Goal: Find specific page/section: Find specific page/section

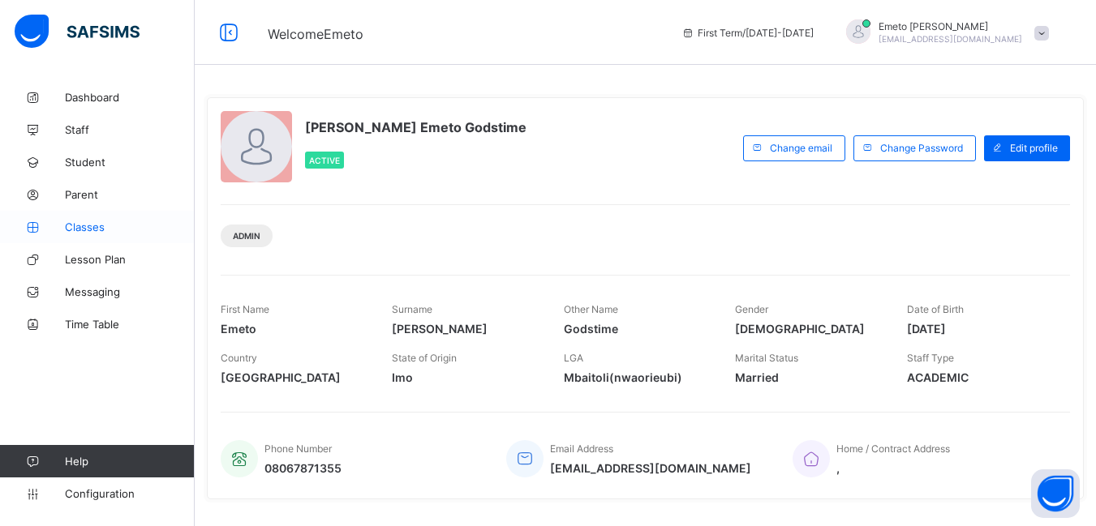
click at [86, 230] on span "Classes" at bounding box center [130, 227] width 130 height 13
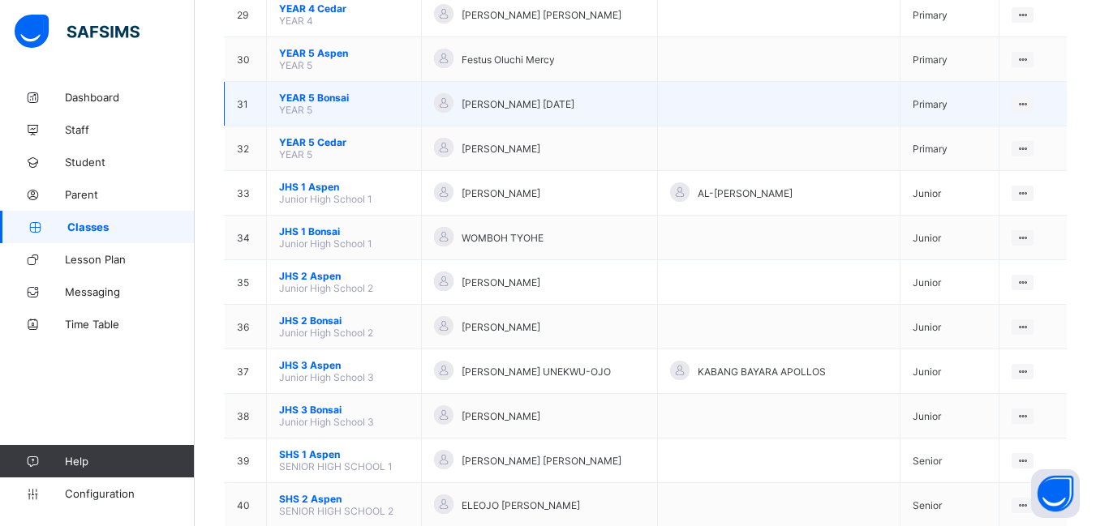
scroll to position [1460, 0]
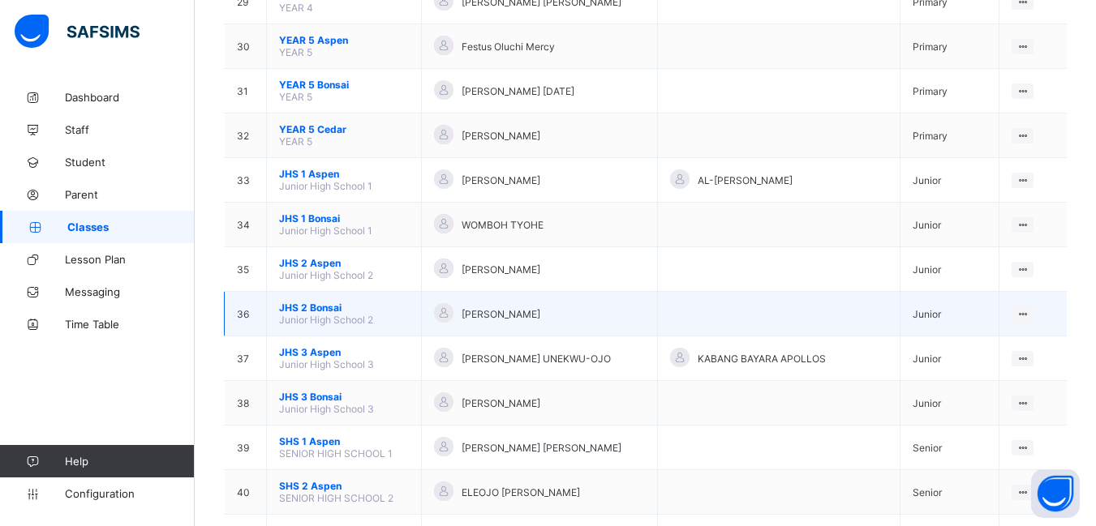
click at [320, 309] on span "JHS 2 Bonsai" at bounding box center [344, 308] width 130 height 12
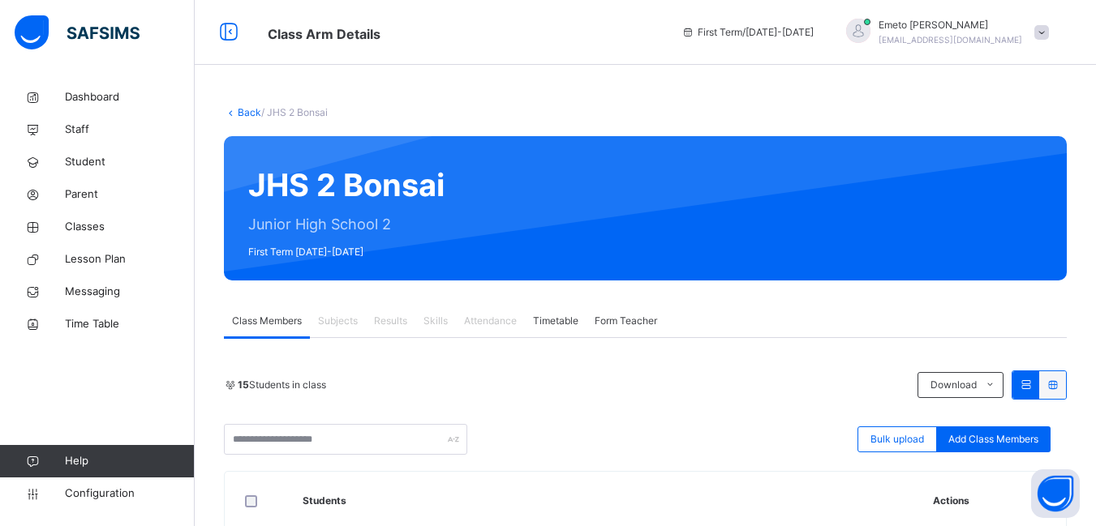
click at [257, 110] on link "Back" at bounding box center [250, 112] width 24 height 12
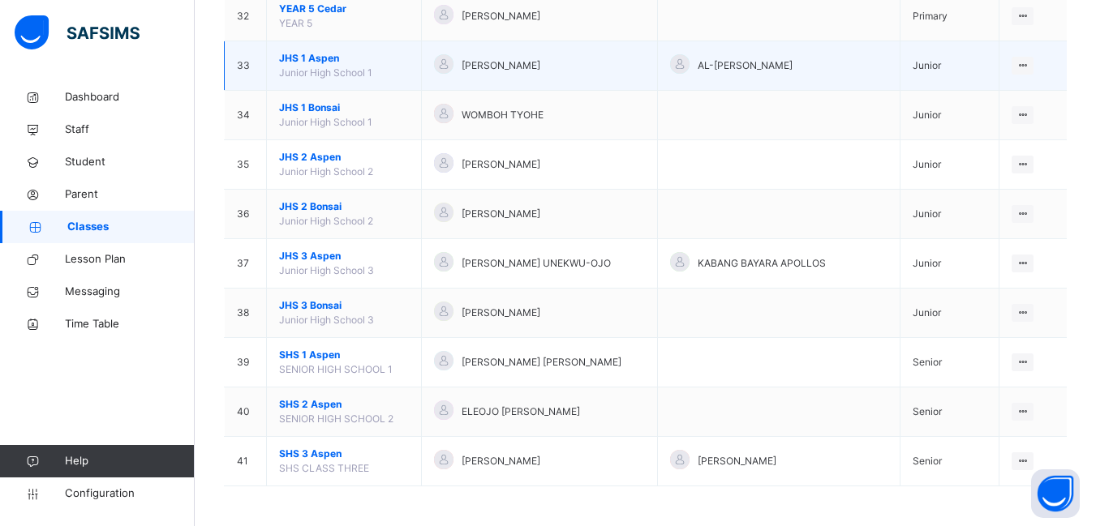
scroll to position [1735, 0]
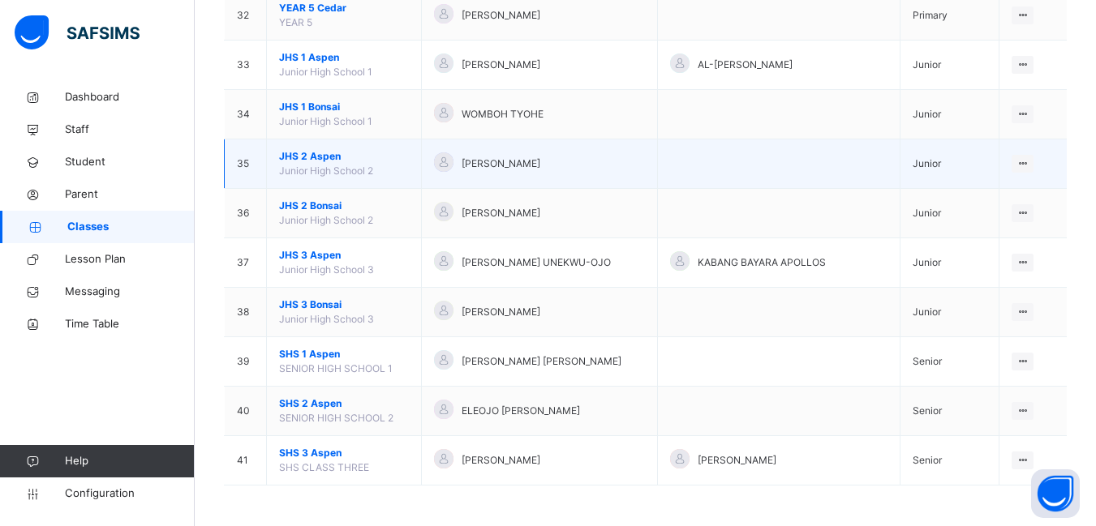
click at [320, 154] on span "JHS 2 Aspen" at bounding box center [344, 156] width 130 height 15
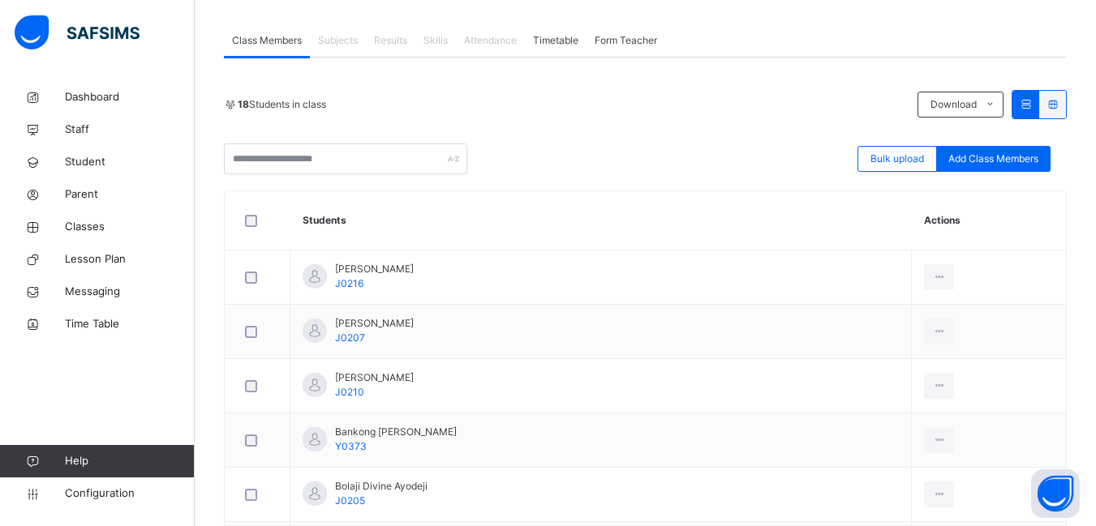
scroll to position [405, 0]
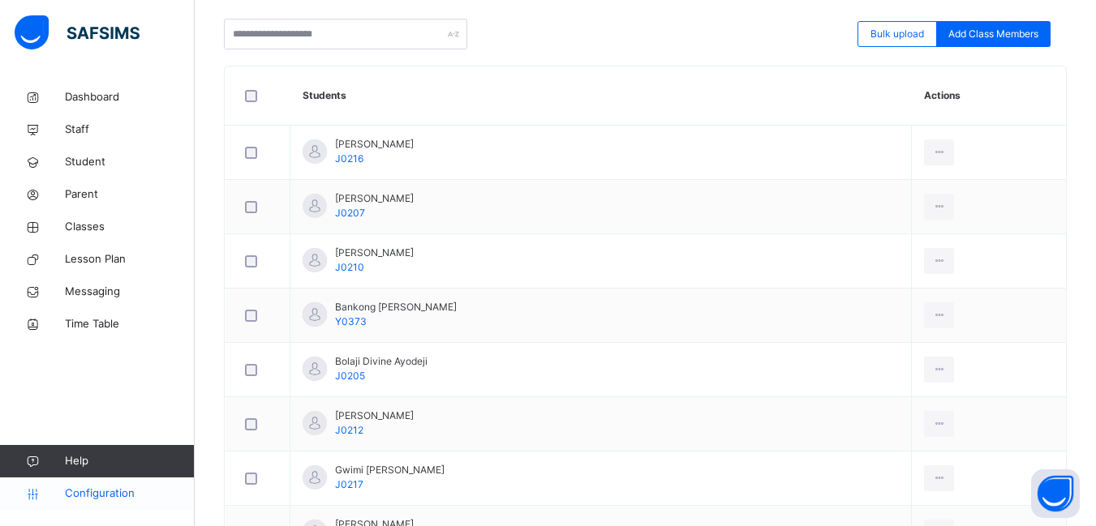
click at [123, 493] on span "Configuration" at bounding box center [129, 494] width 129 height 16
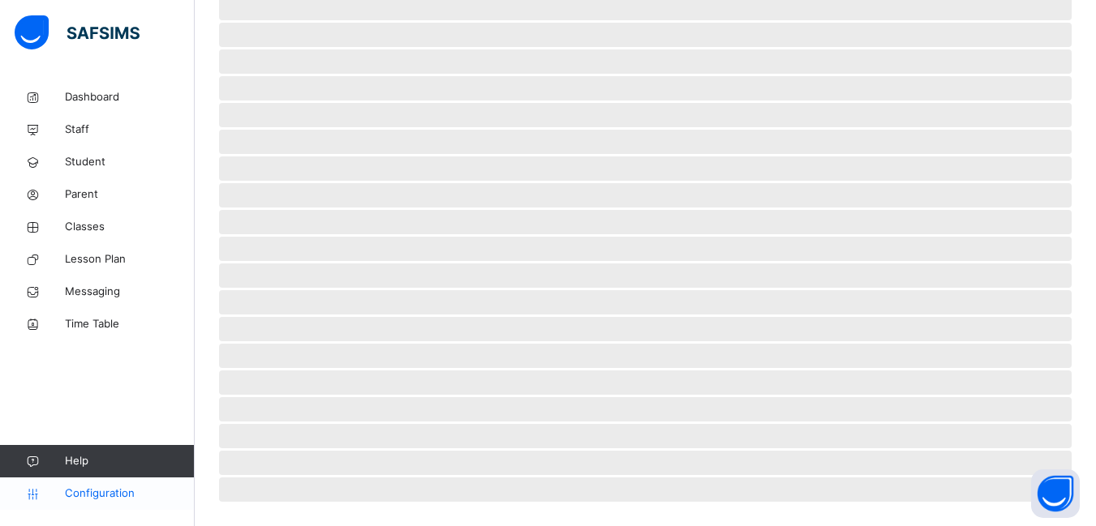
scroll to position [149, 0]
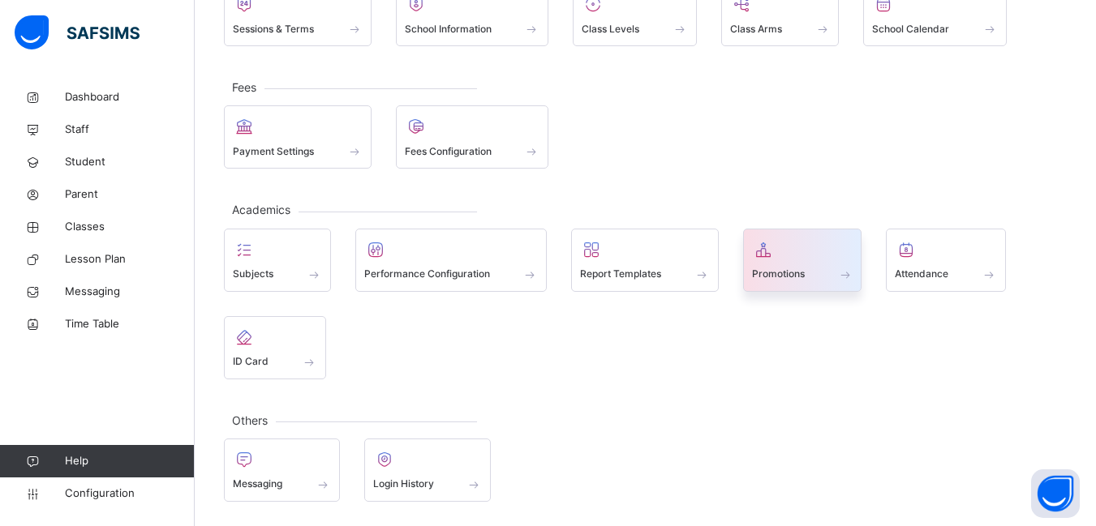
click at [801, 275] on span "Promotions" at bounding box center [778, 274] width 53 height 15
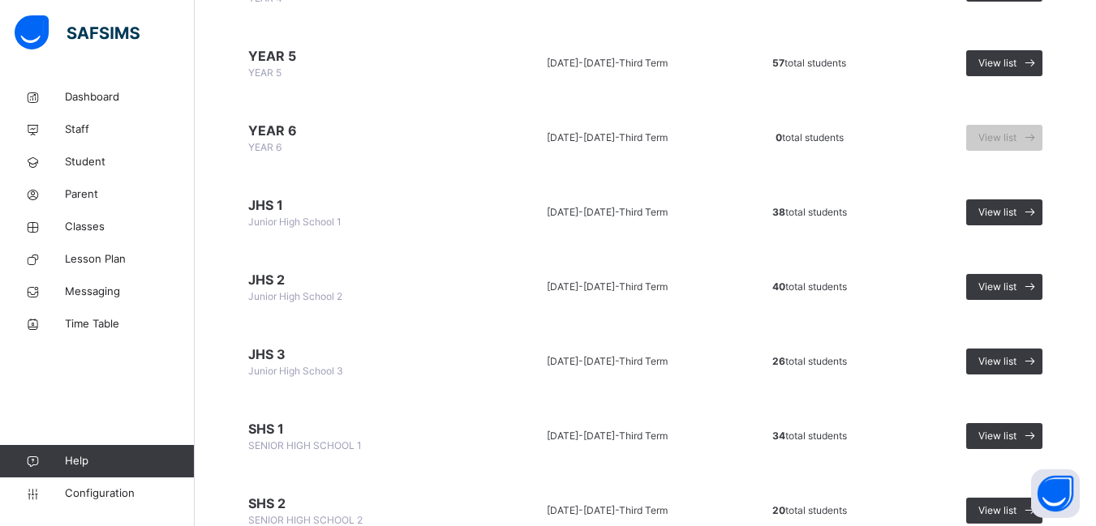
scroll to position [892, 0]
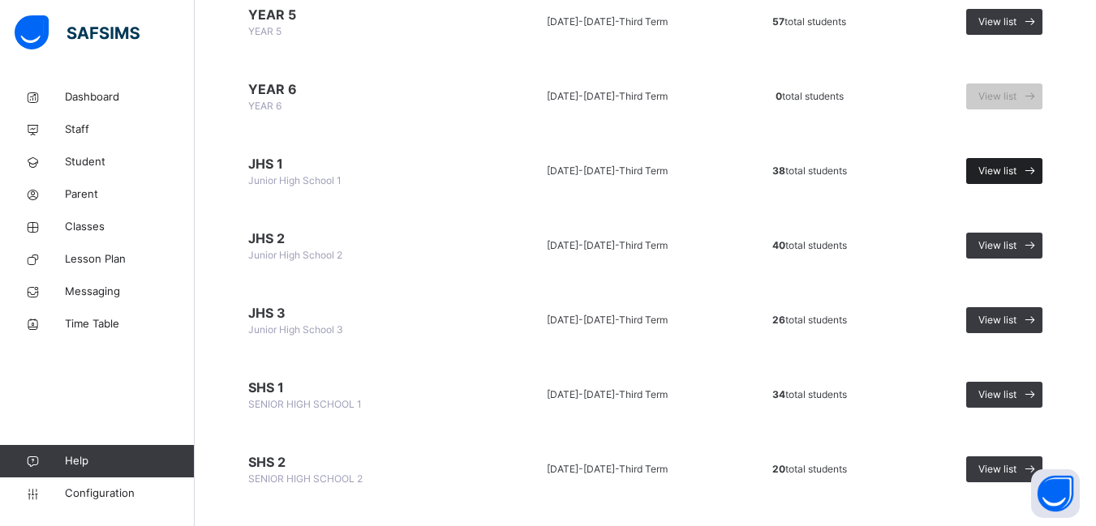
click at [1016, 168] on span "View list" at bounding box center [997, 171] width 38 height 15
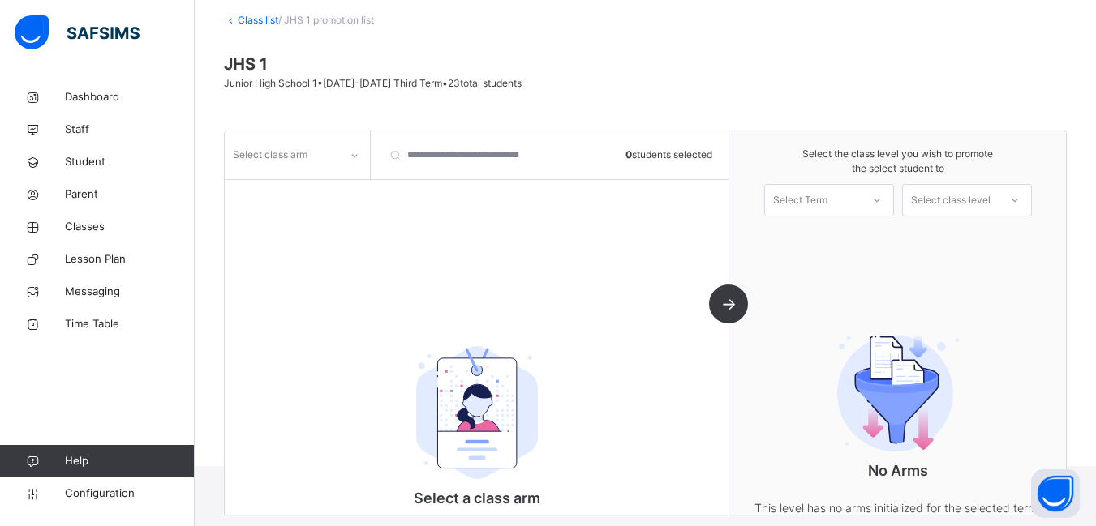
scroll to position [165, 0]
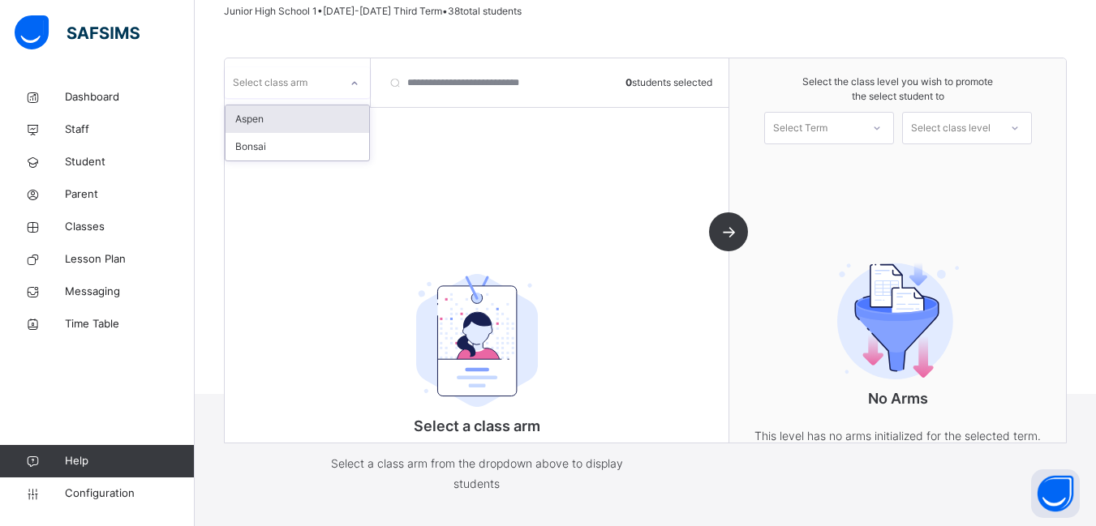
click at [347, 82] on div at bounding box center [355, 84] width 28 height 26
click at [261, 116] on div "Aspen" at bounding box center [297, 119] width 144 height 28
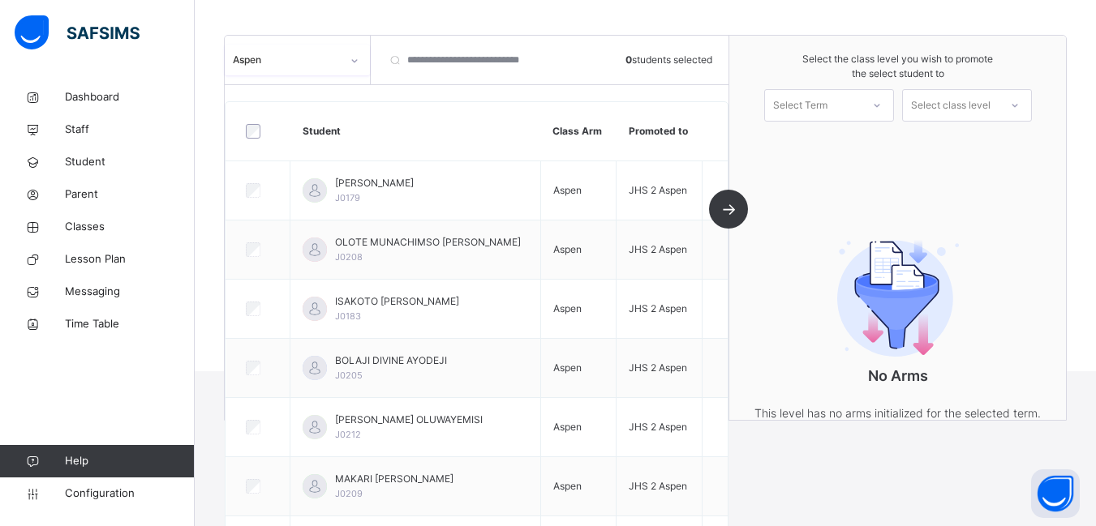
scroll to position [158, 0]
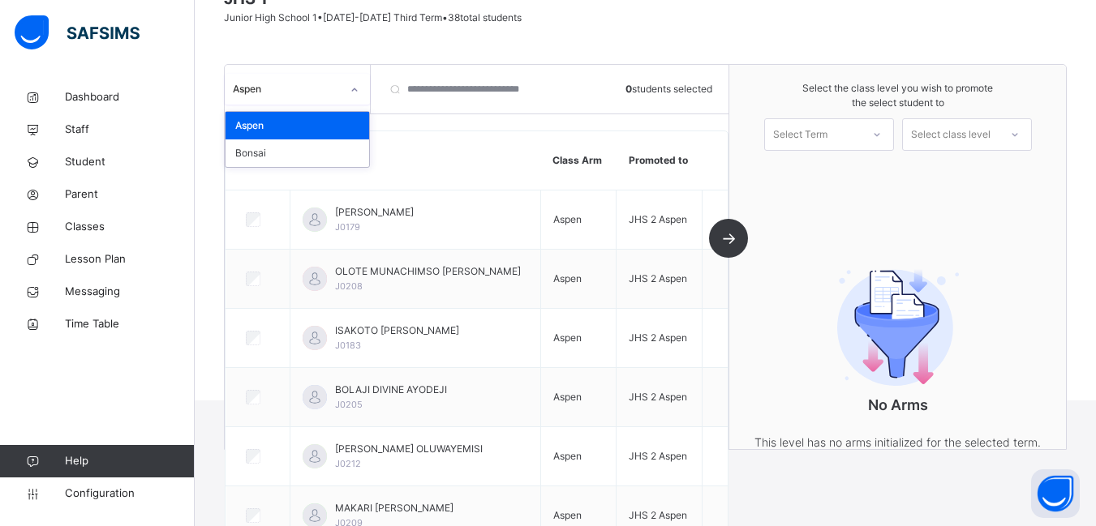
click at [350, 88] on icon at bounding box center [355, 90] width 10 height 16
click at [290, 159] on div "Bonsai" at bounding box center [297, 153] width 144 height 28
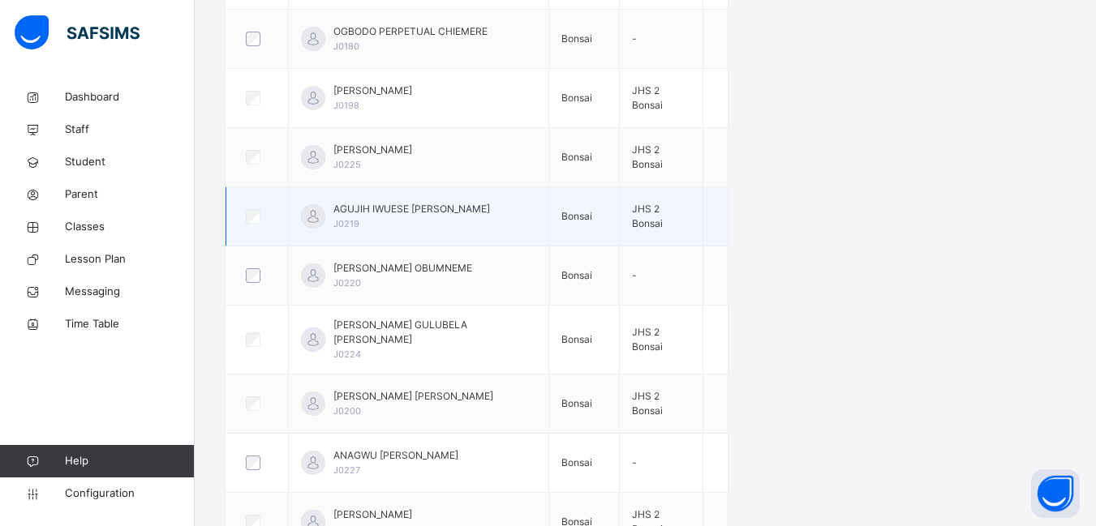
scroll to position [1016, 0]
